Goal: Find contact information: Find contact information

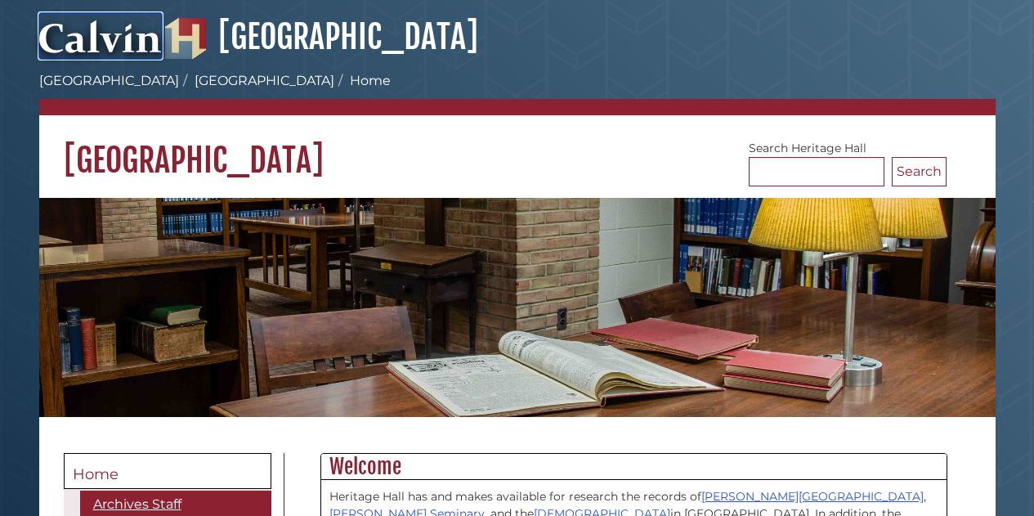
click at [126, 45] on img at bounding box center [100, 36] width 123 height 46
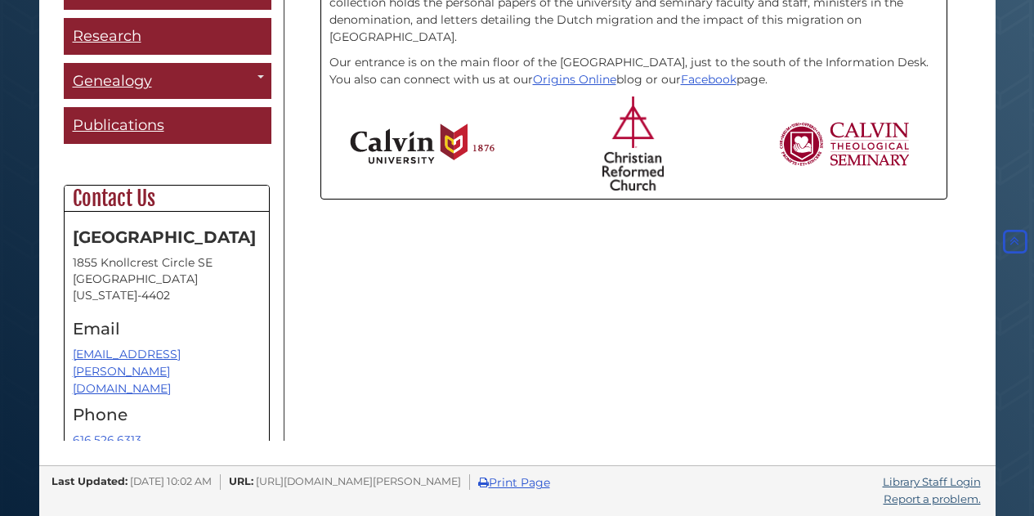
scroll to position [99, 0]
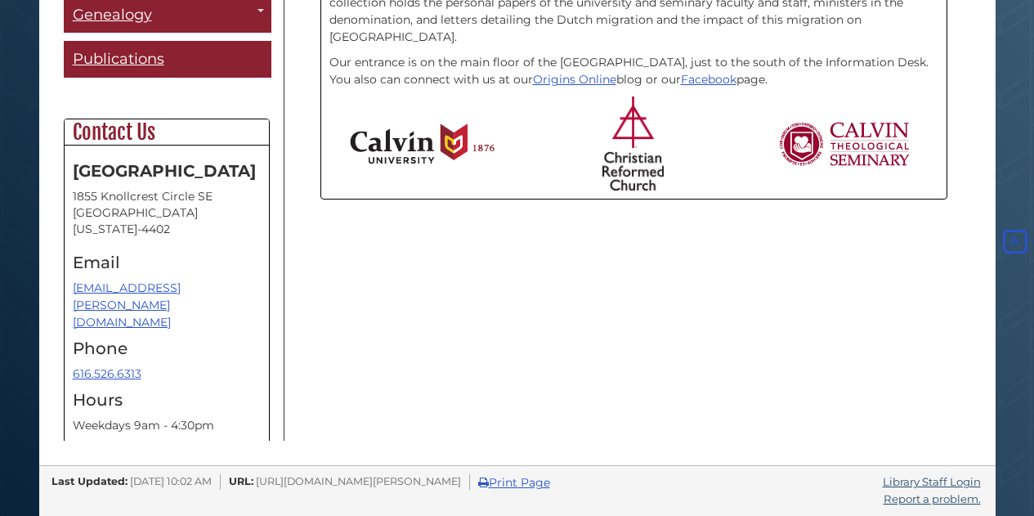
drag, startPoint x: 148, startPoint y: 227, endPoint x: 73, endPoint y: 199, distance: 80.4
click at [73, 199] on address "1855 Knollcrest Circle SE Grand Rapids, Michigan 49546-4402" at bounding box center [167, 212] width 188 height 49
copy address "1855 Knollcrest Circle SE Grand Rapids, Michigan 49546-4402"
click at [212, 365] on p "616.526.6313" at bounding box center [167, 373] width 188 height 17
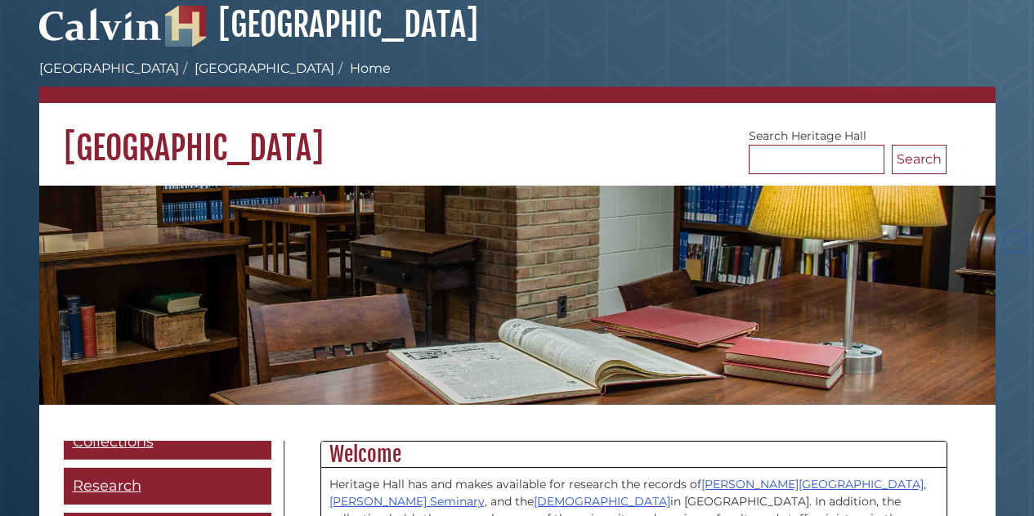
scroll to position [0, 0]
